Goal: Task Accomplishment & Management: Use online tool/utility

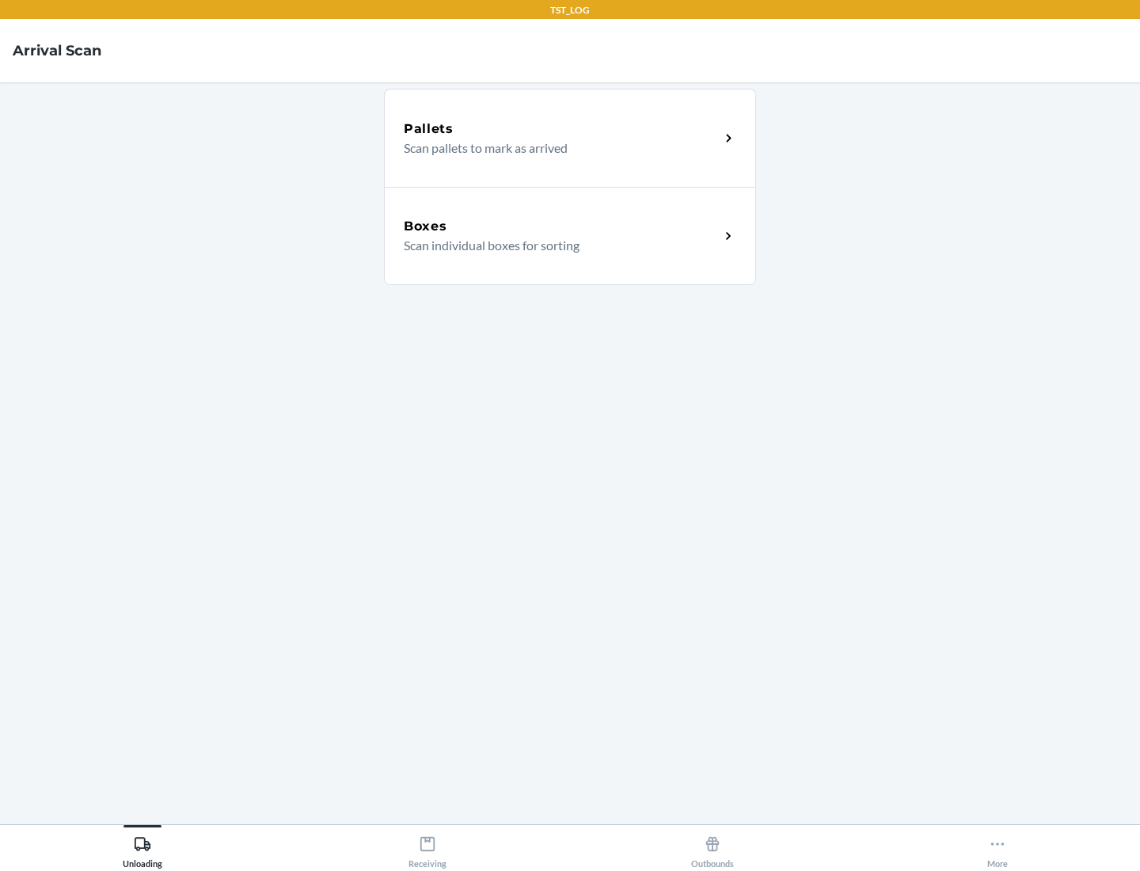
click at [561, 226] on div "Boxes" at bounding box center [562, 226] width 316 height 19
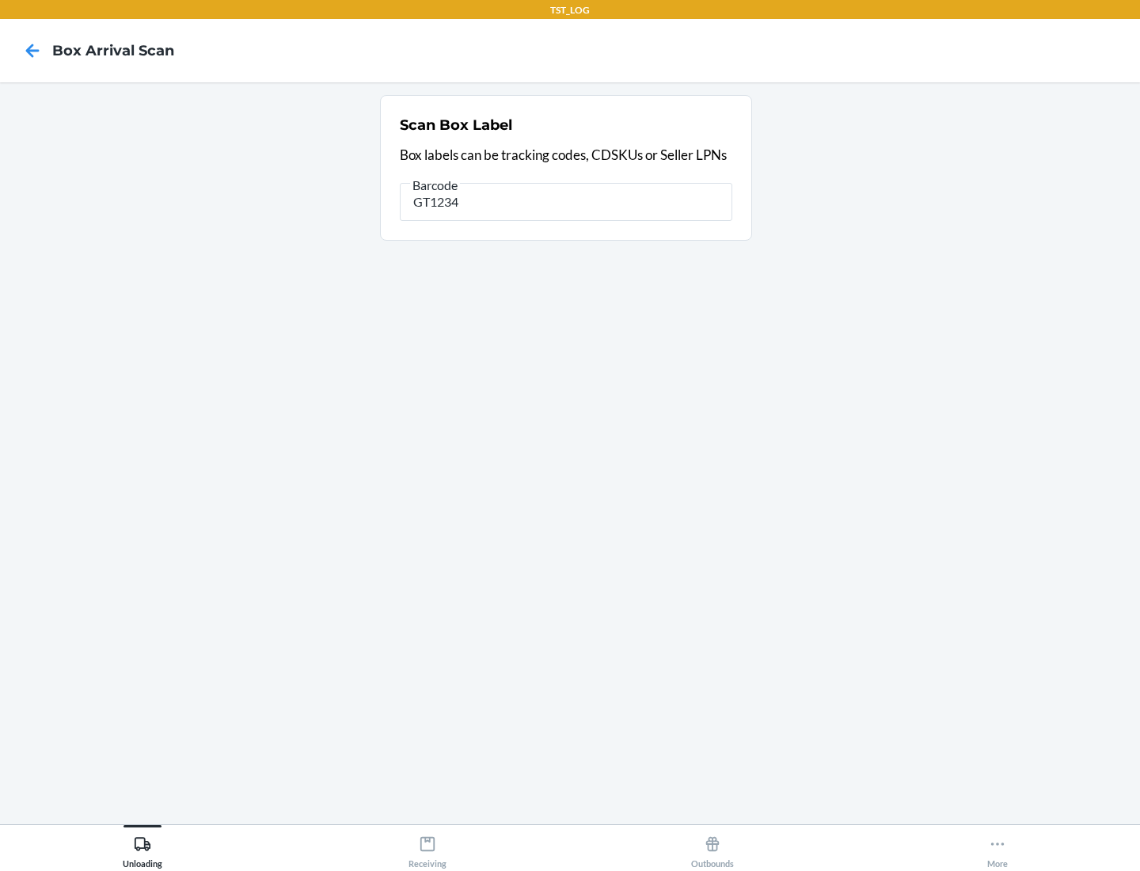
type input "GT1234"
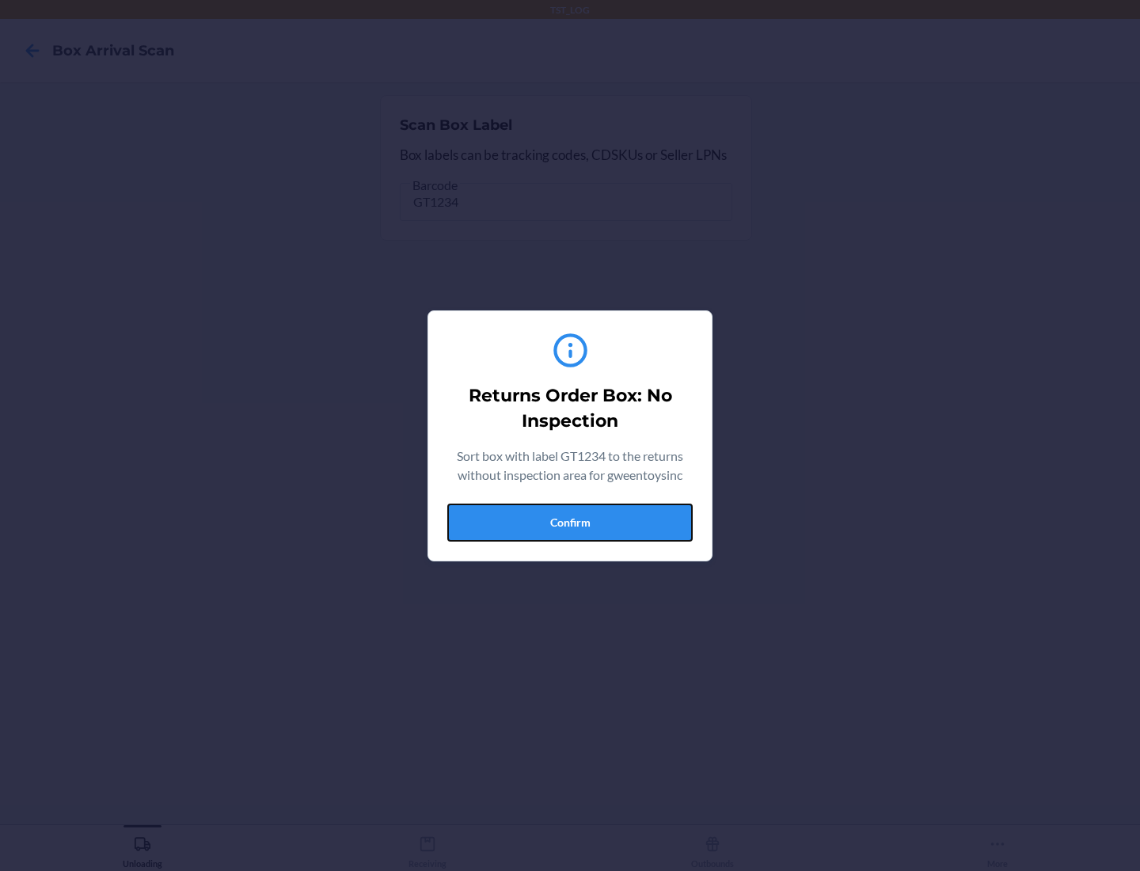
click at [570, 522] on button "Confirm" at bounding box center [569, 523] width 245 height 38
